Goal: Task Accomplishment & Management: Complete application form

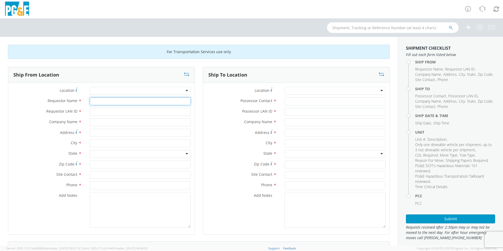
click at [108, 103] on input "Requestor Name *" at bounding box center [140, 101] width 101 height 8
type input "[PERSON_NAME]"
click at [184, 92] on div at bounding box center [140, 91] width 101 height 8
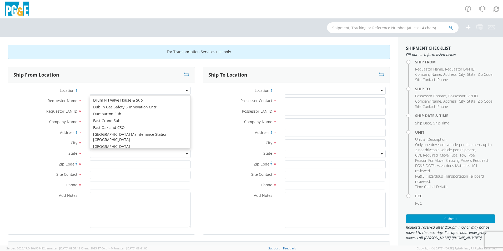
scroll to position [789, 0]
type input "PG&E"
type input "[STREET_ADDRESS]"
type input "EUREKA"
type input "95501"
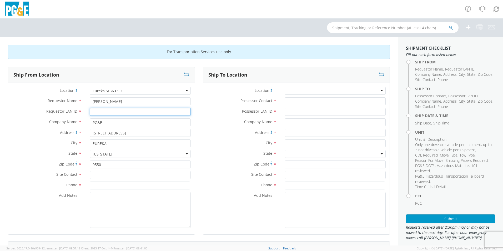
click at [97, 114] on input "Requestor LAN ID *" at bounding box center [140, 112] width 101 height 8
type input "hxoq"
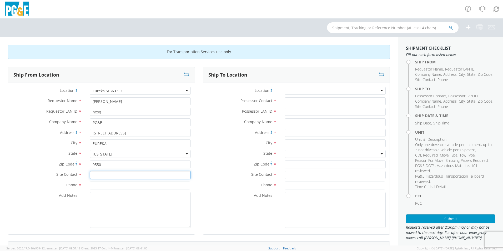
click at [103, 174] on input "text" at bounding box center [140, 175] width 101 height 8
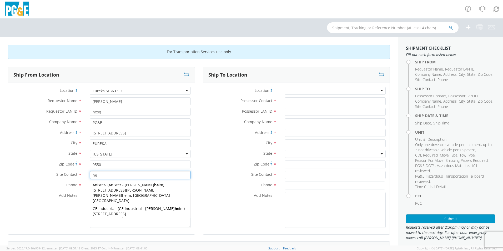
type input "h"
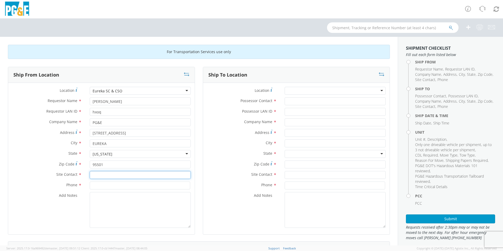
type input "e"
type input "g"
type input "d"
type input "a"
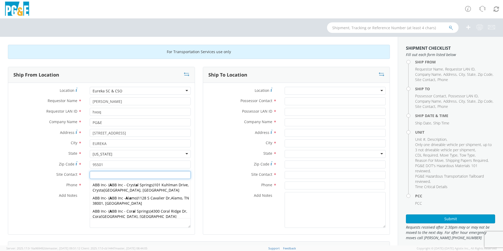
type input "f"
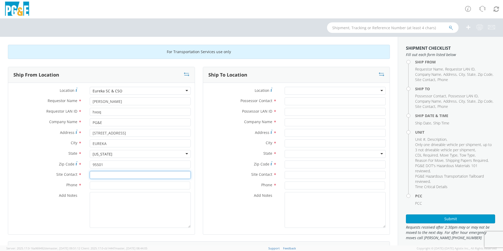
type input "m"
type input "e"
type input "[PERSON_NAME]"
click at [103, 187] on input "7072799433" at bounding box center [140, 185] width 100 height 8
click at [107, 186] on input "70727399433" at bounding box center [140, 185] width 100 height 8
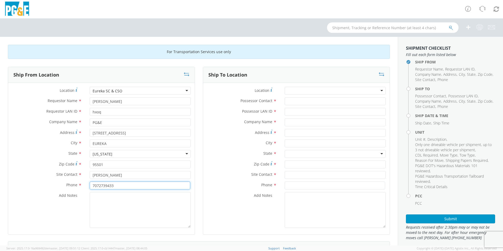
type input "7072739433"
click at [97, 206] on textarea "Add Notes *" at bounding box center [140, 210] width 101 height 36
click at [119, 212] on textarea "Add Notes *" at bounding box center [140, 210] width 101 height 36
type textarea "ready to go to auction"
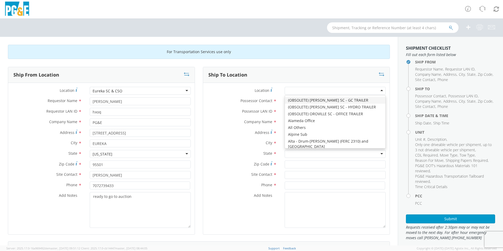
click at [334, 92] on div at bounding box center [335, 91] width 101 height 8
click at [339, 92] on div at bounding box center [335, 91] width 101 height 8
click at [214, 135] on label "Address *" at bounding box center [242, 132] width 78 height 7
click at [285, 135] on input "Address *" at bounding box center [335, 133] width 101 height 8
click at [303, 91] on div at bounding box center [335, 91] width 101 height 8
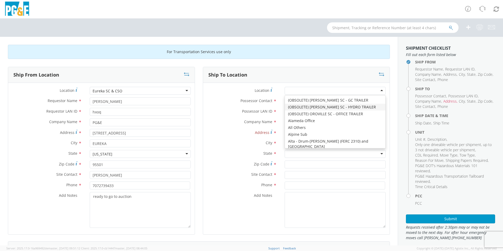
click at [313, 230] on div "Add Notes *" at bounding box center [296, 211] width 186 height 38
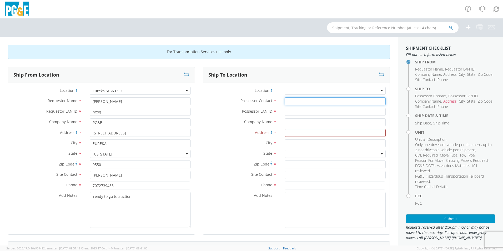
click at [290, 102] on input "Possessor Contact *" at bounding box center [335, 101] width 101 height 8
type input "[PERSON_NAME]"
type input "na"
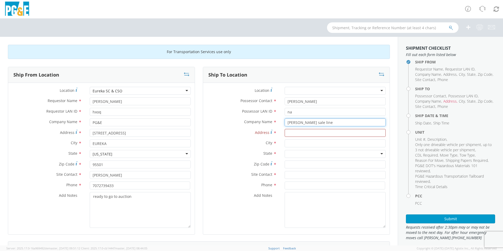
type input "[PERSON_NAME] sale line"
drag, startPoint x: 311, startPoint y: 123, endPoint x: 254, endPoint y: 126, distance: 58.0
click at [254, 126] on div "Company Name * [PERSON_NAME] sale line" at bounding box center [296, 123] width 186 height 11
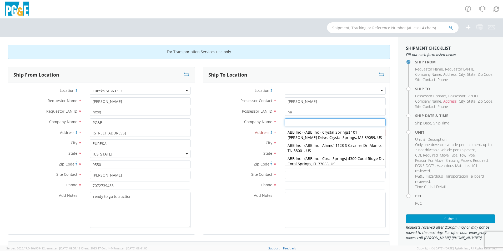
paste input "[PERSON_NAME] Sale line – DXL – DXS"
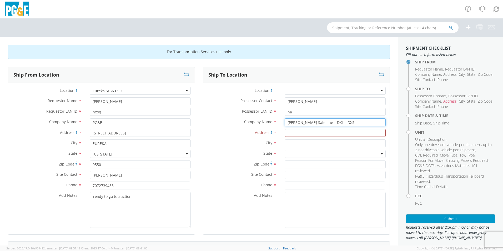
click at [314, 124] on input "[PERSON_NAME] Sale line – DXL – DXS" at bounding box center [335, 122] width 101 height 8
type input "[PERSON_NAME] Sale line – DXL – DXS"
click at [300, 132] on input "Address *" at bounding box center [335, 133] width 101 height 8
paste input "[STREET_ADDRESS][PERSON_NAME]"
type input "[STREET_ADDRESS][PERSON_NAME]"
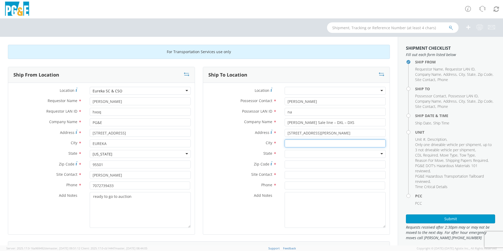
click at [291, 145] on input "text" at bounding box center [335, 143] width 101 height 8
type input "[PERSON_NAME]"
click at [295, 154] on div at bounding box center [335, 154] width 101 height 8
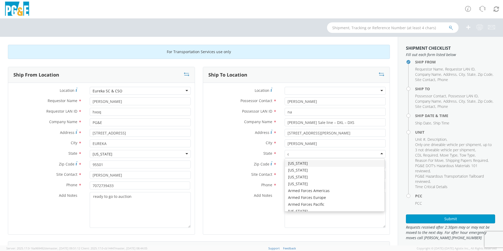
type input "ca"
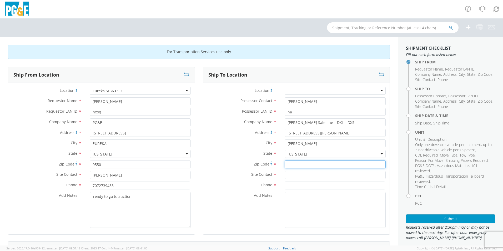
click at [287, 165] on input "Zip Code *" at bounding box center [335, 164] width 101 height 8
type input "95620"
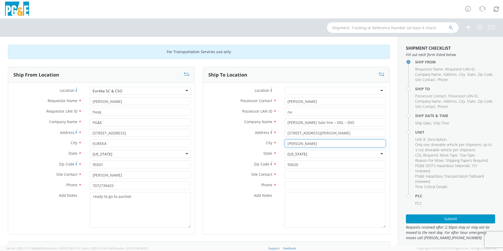
drag, startPoint x: 292, startPoint y: 145, endPoint x: 303, endPoint y: 141, distance: 12.3
click at [293, 144] on input "[PERSON_NAME]" at bounding box center [335, 143] width 101 height 8
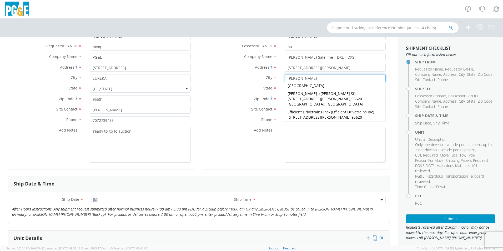
scroll to position [53, 0]
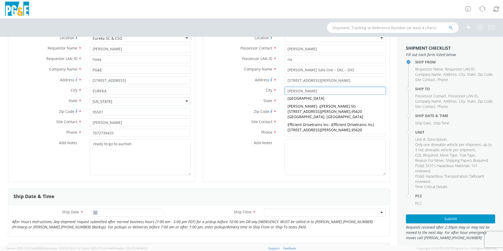
type input "[PERSON_NAME]"
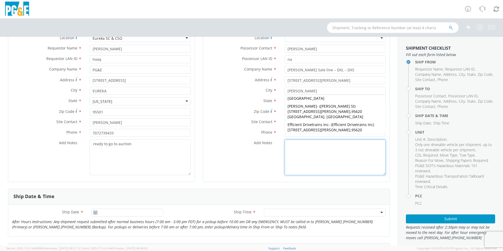
click at [320, 165] on textarea "Add Notes *" at bounding box center [335, 157] width 101 height 36
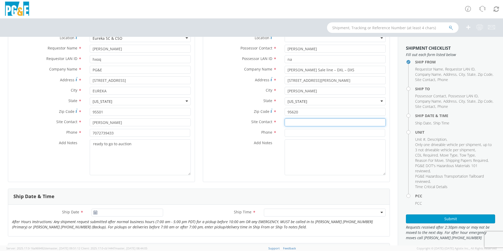
click at [285, 121] on input "text" at bounding box center [335, 122] width 101 height 8
type input "[PERSON_NAME]"
click at [334, 132] on input at bounding box center [335, 133] width 100 height 8
type input "7079146375"
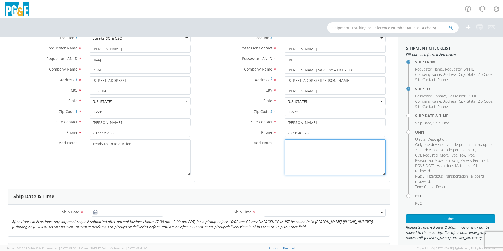
click at [319, 147] on textarea "Add Notes *" at bounding box center [335, 157] width 101 height 36
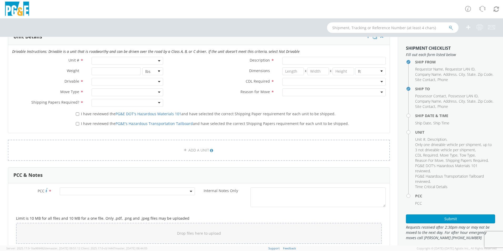
scroll to position [237, 0]
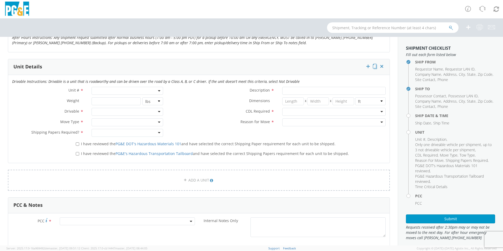
click at [130, 89] on span at bounding box center [128, 91] width 72 height 8
click at [123, 102] on input "search" at bounding box center [127, 99] width 68 height 8
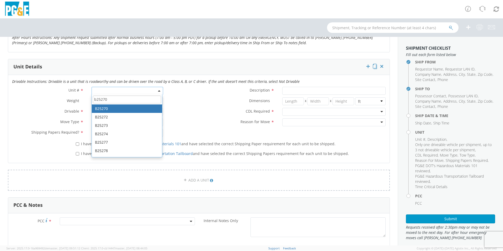
type input "b25270"
type input "TRUCK; FIELD MECHANIC 14-16K 4X4"
type input "16000"
select select "B25270"
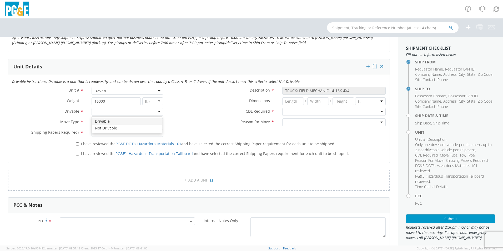
click at [99, 112] on div at bounding box center [128, 112] width 72 height 8
click at [100, 122] on div at bounding box center [128, 122] width 72 height 8
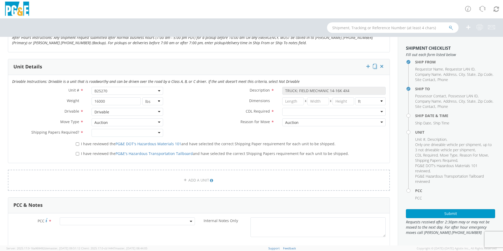
click at [104, 132] on div at bounding box center [128, 133] width 72 height 8
click at [285, 114] on div at bounding box center [333, 112] width 103 height 8
click at [77, 145] on input "I have reviewed the PG&E DOT's Hazardous Materials 101 and have selected the co…" at bounding box center [77, 143] width 3 height 3
checkbox input "true"
click at [78, 155] on input "I have reviewed the PG&E's Hazardous Transportation Tailboard and have selected…" at bounding box center [77, 153] width 3 height 3
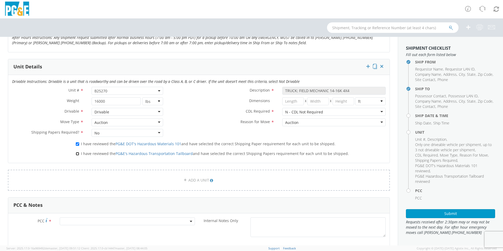
checkbox input "true"
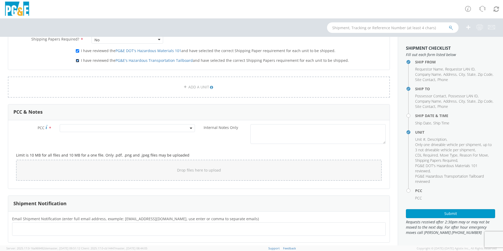
scroll to position [385, 0]
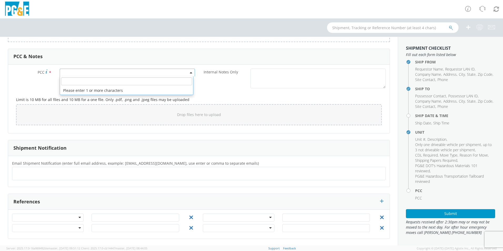
click at [110, 74] on span at bounding box center [127, 73] width 135 height 8
click at [107, 81] on input "number" at bounding box center [126, 81] width 131 height 8
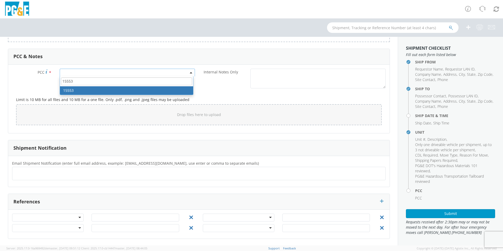
type input "15553"
select select "15553"
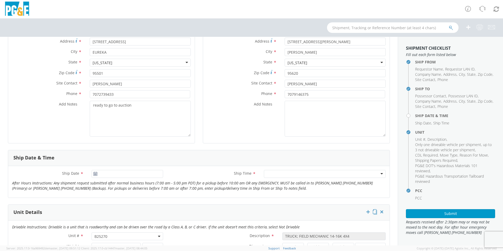
scroll to position [105, 0]
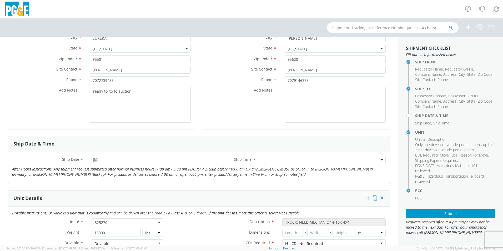
click at [94, 161] on icon at bounding box center [95, 160] width 4 height 4
click at [81, 160] on span "*" at bounding box center [81, 160] width 3 height 6
click at [92, 160] on input "Ship Date *" at bounding box center [128, 160] width 72 height 8
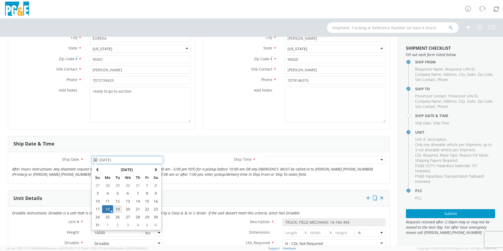
click at [116, 208] on td "19" at bounding box center [117, 209] width 9 height 8
type input "[DATE]"
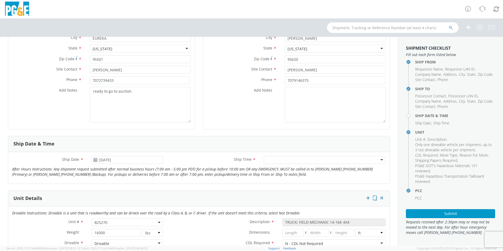
click at [252, 159] on span "*" at bounding box center [253, 160] width 3 height 6
click at [268, 160] on div at bounding box center [325, 160] width 122 height 8
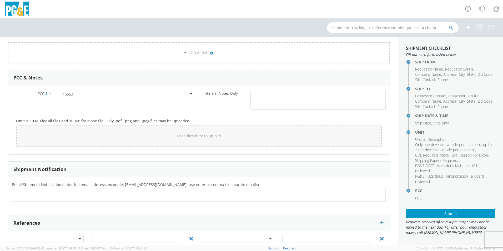
scroll to position [385, 0]
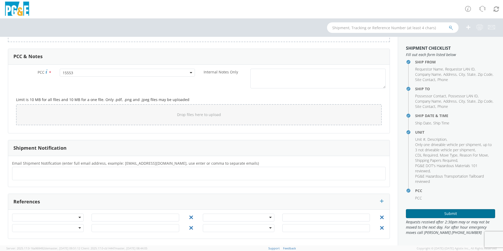
click at [468, 214] on button "Submit" at bounding box center [450, 213] width 89 height 9
